Goal: Information Seeking & Learning: Compare options

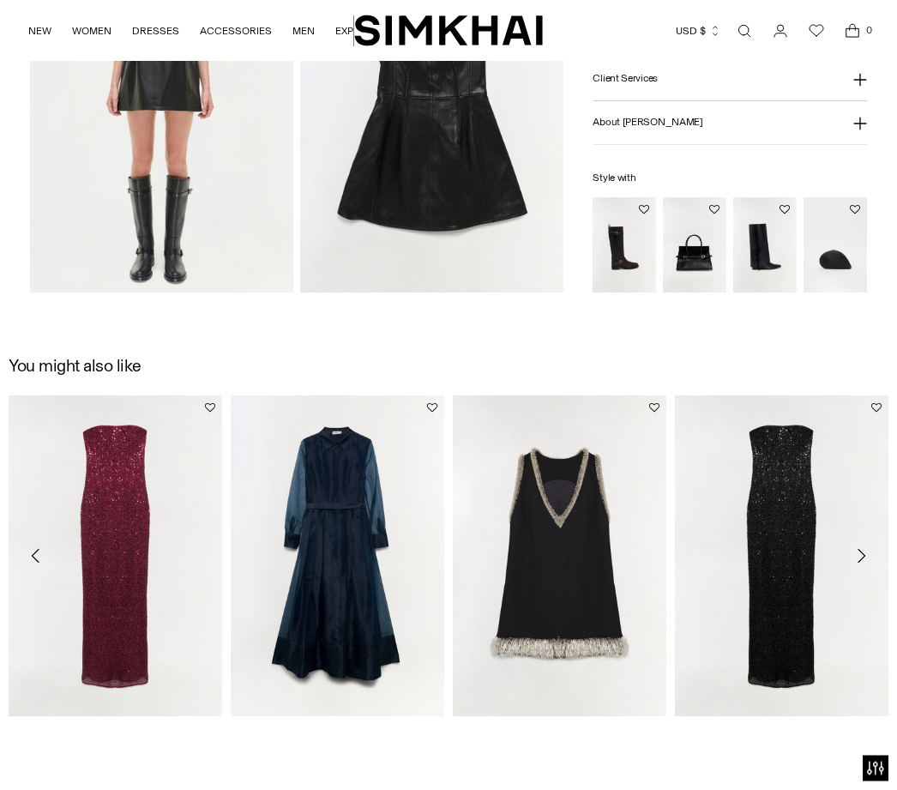
scroll to position [1031, 0]
click at [79, 730] on link "Xyla Sequin Gown" at bounding box center [50, 736] width 82 height 12
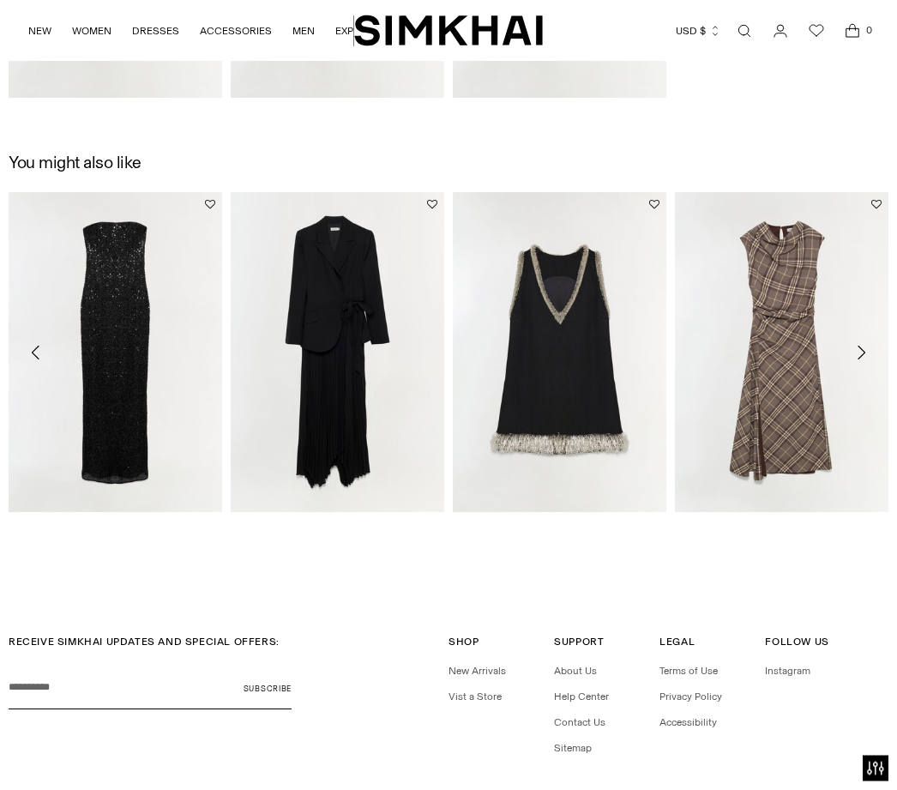
scroll to position [1649, 0]
click at [788, 526] on link "[PERSON_NAME] Draped Midi Dress" at bounding box center [759, 532] width 168 height 12
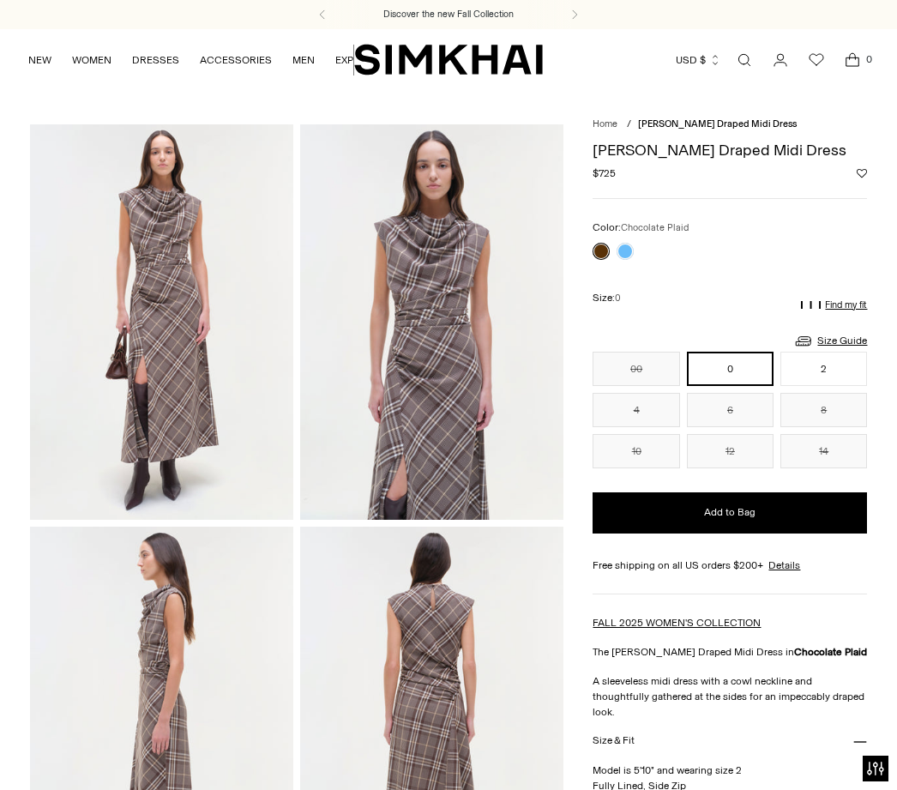
click at [636, 245] on div at bounding box center [613, 251] width 48 height 24
click at [622, 248] on link at bounding box center [624, 251] width 17 height 17
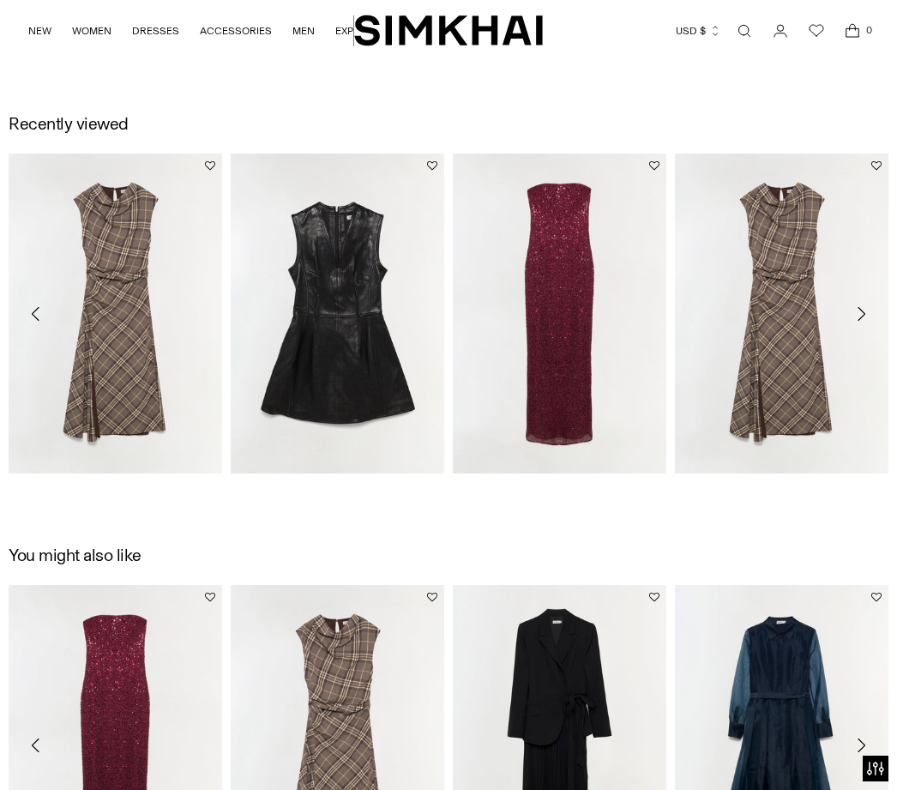
scroll to position [1673, 0]
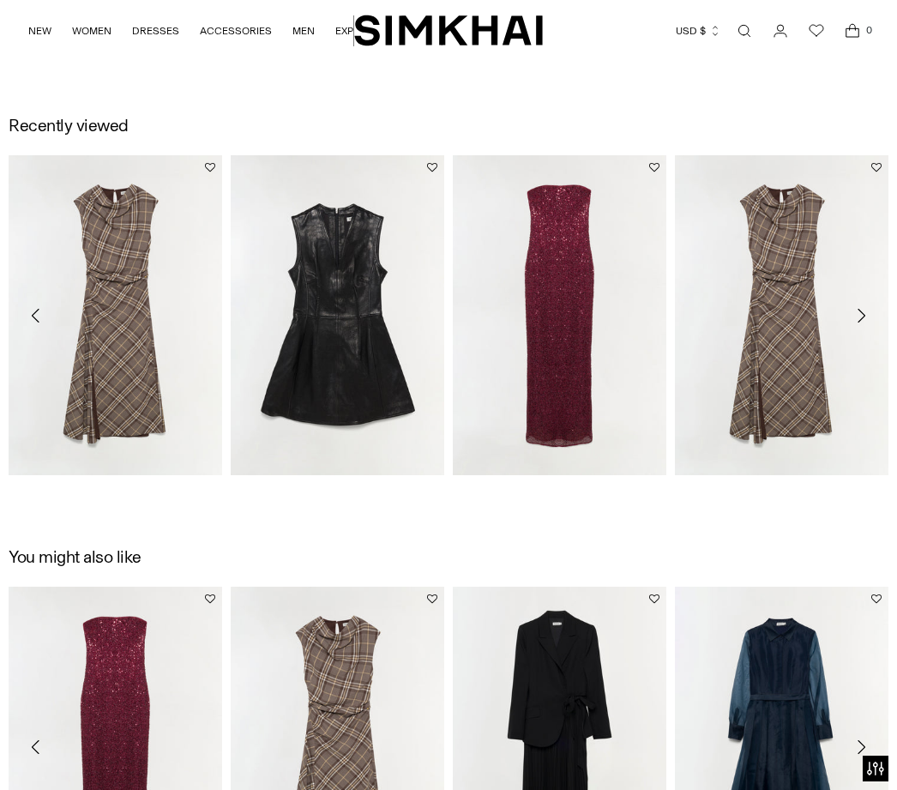
click at [859, 312] on icon "Move to next carousel slide" at bounding box center [860, 315] width 21 height 21
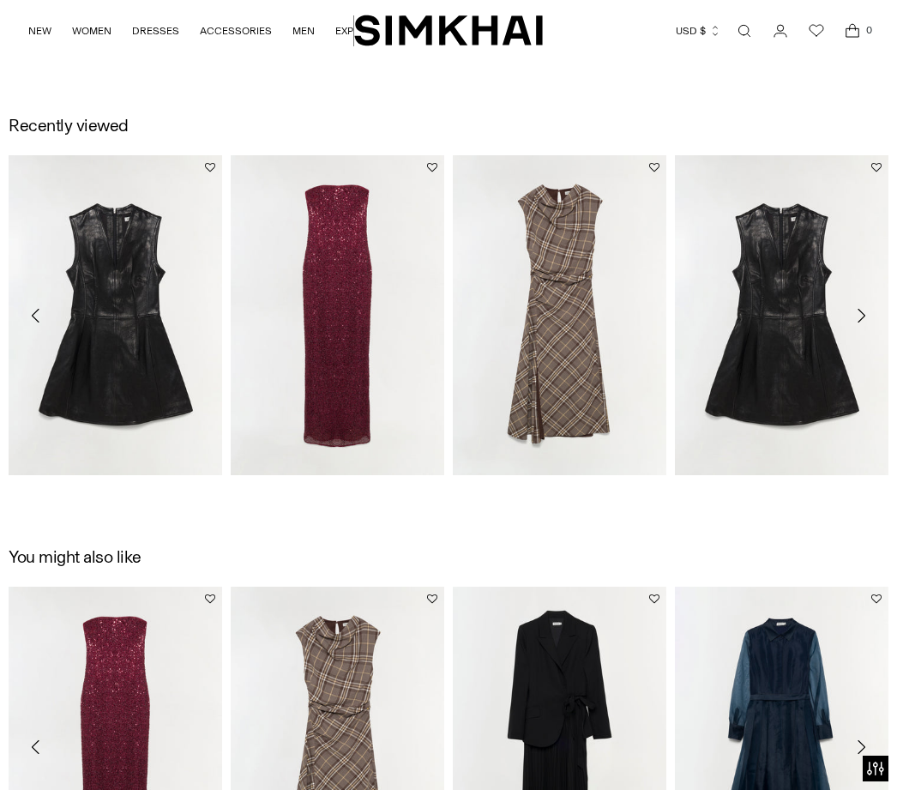
click at [867, 305] on icon "Move to next carousel slide" at bounding box center [860, 315] width 21 height 21
